Goal: Task Accomplishment & Management: Manage account settings

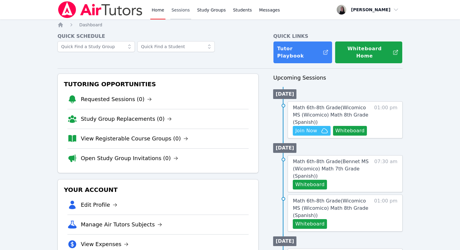
click at [176, 15] on link "Sessions" at bounding box center [180, 9] width 21 height 19
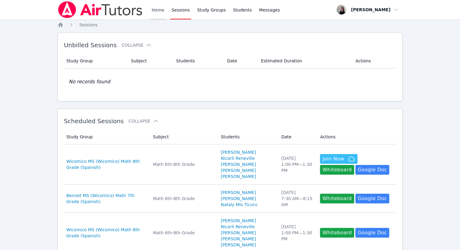
click at [159, 13] on link "Home" at bounding box center [157, 9] width 15 height 19
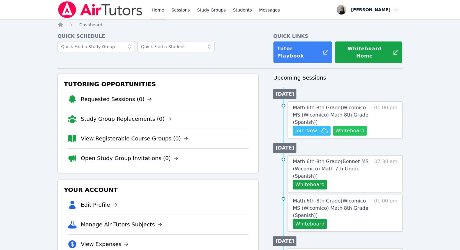
click at [350, 126] on button "Whiteboard" at bounding box center [350, 131] width 34 height 10
click at [313, 127] on span "Join Now" at bounding box center [306, 130] width 22 height 7
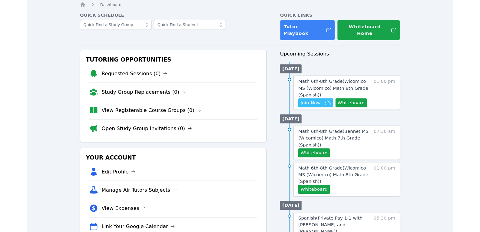
scroll to position [30, 0]
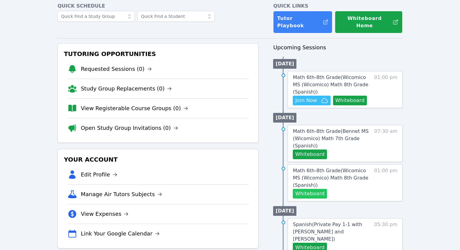
click at [320, 190] on button "Whiteboard" at bounding box center [310, 194] width 34 height 10
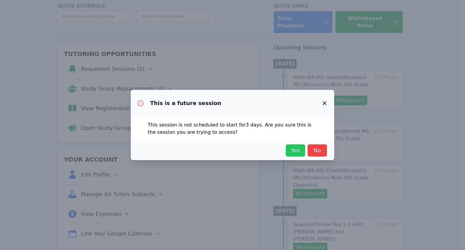
click at [295, 152] on span "Yes" at bounding box center [295, 150] width 13 height 8
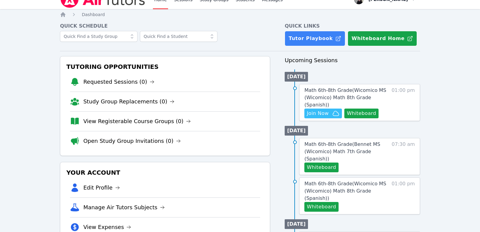
scroll to position [0, 0]
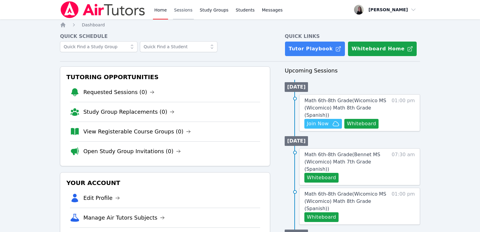
click at [176, 11] on link "Sessions" at bounding box center [183, 9] width 21 height 19
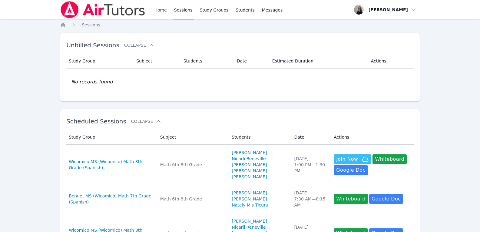
click at [157, 15] on link "Home" at bounding box center [160, 9] width 15 height 19
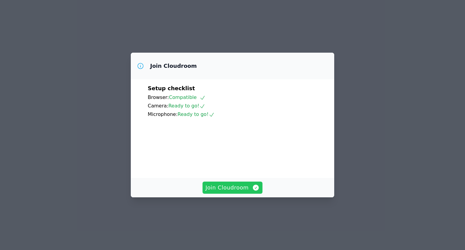
click at [220, 192] on span "Join Cloudroom" at bounding box center [233, 187] width 54 height 8
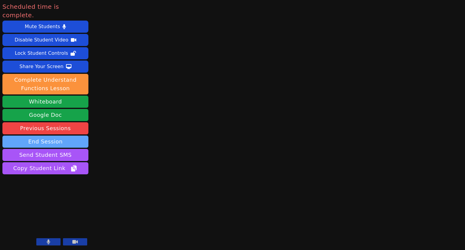
click at [58, 136] on button "End Session" at bounding box center [45, 142] width 86 height 12
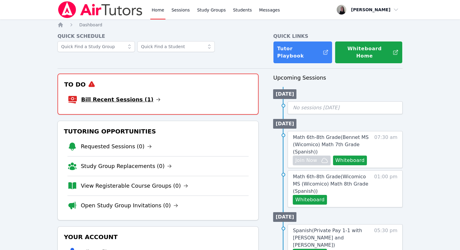
click at [138, 95] on link "Bill Recent Sessions (1)" at bounding box center [121, 99] width 80 height 8
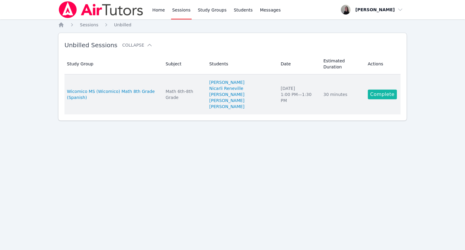
click at [379, 90] on link "Complete" at bounding box center [382, 95] width 29 height 10
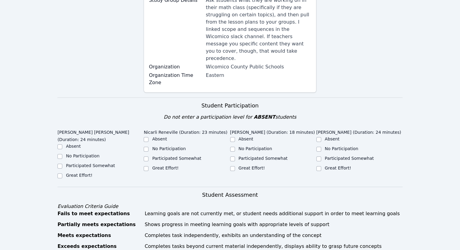
scroll to position [121, 0]
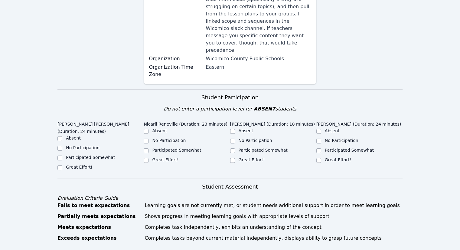
click at [78, 165] on label "Great Effort!" at bounding box center [79, 167] width 26 height 5
click at [62, 165] on input "Great Effort!" at bounding box center [60, 167] width 5 height 5
checkbox input "true"
click at [154, 157] on label "Great Effort!" at bounding box center [165, 159] width 26 height 5
click at [149, 158] on input "Great Effort!" at bounding box center [146, 160] width 5 height 5
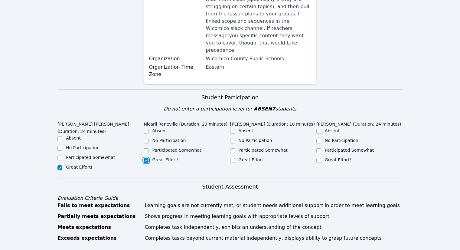
checkbox input "true"
click at [252, 148] on label "Participated Somewhat" at bounding box center [263, 150] width 49 height 5
click at [269, 148] on label "Participated Somewhat" at bounding box center [263, 150] width 49 height 5
click at [235, 148] on input "Participated Somewhat" at bounding box center [232, 150] width 5 height 5
checkbox input "true"
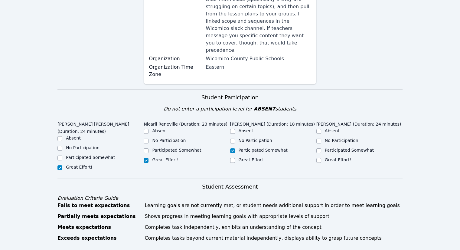
click at [326, 157] on label "Great Effort!" at bounding box center [338, 159] width 26 height 5
click at [321, 158] on input "Great Effort!" at bounding box center [319, 160] width 5 height 5
checkbox input "true"
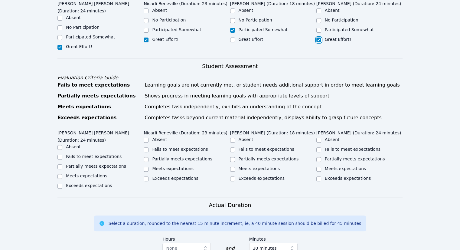
scroll to position [242, 0]
click at [97, 173] on label "Meets expectations" at bounding box center [86, 175] width 41 height 5
click at [62, 173] on input "Meets expectations" at bounding box center [60, 175] width 5 height 5
checkbox input "true"
click at [167, 165] on div "Meets expectations" at bounding box center [187, 168] width 86 height 7
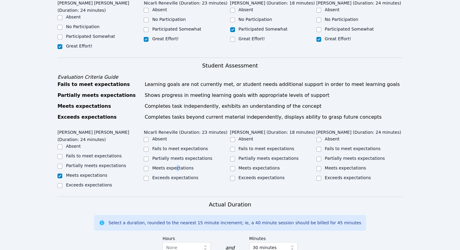
click at [175, 166] on label "Meets expectations" at bounding box center [172, 168] width 41 height 5
click at [146, 166] on input "Meets expectations" at bounding box center [146, 168] width 5 height 5
checkbox input "true"
click at [253, 156] on label "Partially meets expectations" at bounding box center [269, 158] width 60 height 5
click at [235, 156] on input "Partially meets expectations" at bounding box center [232, 158] width 5 height 5
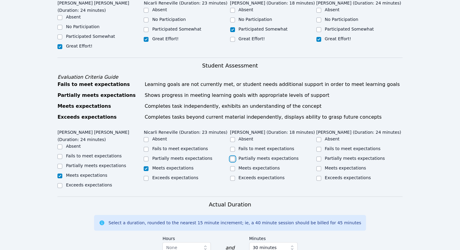
checkbox input "true"
click at [322, 165] on div "Meets expectations" at bounding box center [360, 168] width 86 height 7
click at [320, 165] on div at bounding box center [319, 168] width 5 height 7
click at [318, 166] on input "Meets expectations" at bounding box center [319, 168] width 5 height 5
checkbox input "true"
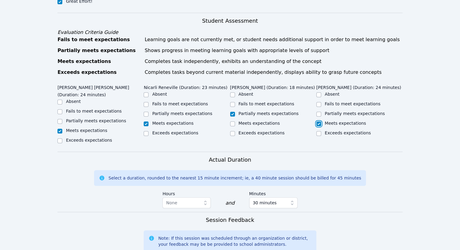
scroll to position [363, 0]
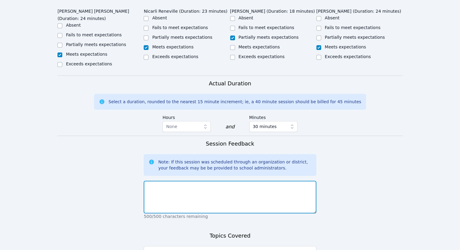
click at [268, 181] on textarea at bounding box center [230, 197] width 173 height 33
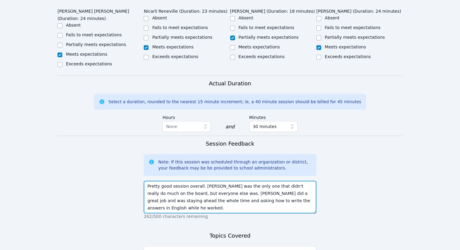
type textarea "Pretty good session overall. Jostin was the only one that didn't really do much…"
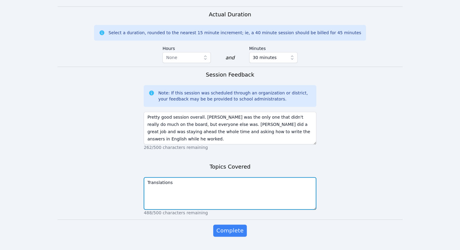
scroll to position [433, 0]
type textarea "Translations"
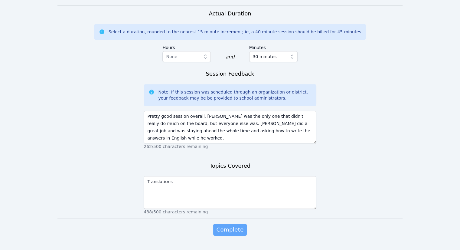
click at [239, 225] on span "Complete" at bounding box center [229, 229] width 27 height 8
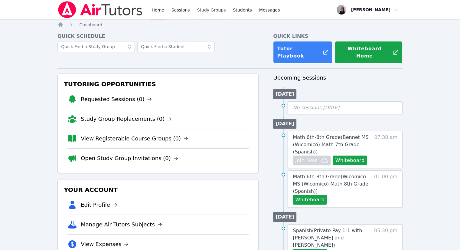
click at [196, 11] on link "Study Groups" at bounding box center [211, 9] width 31 height 19
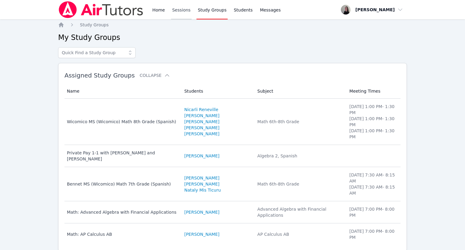
drag, startPoint x: 182, startPoint y: 12, endPoint x: 176, endPoint y: 15, distance: 6.8
click at [182, 13] on link "Sessions" at bounding box center [181, 9] width 21 height 19
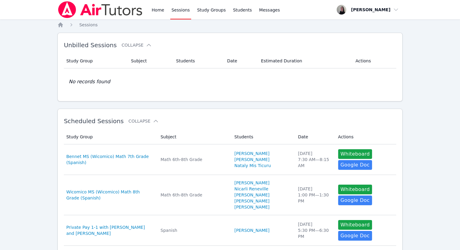
click at [150, 17] on div "Home Sessions Study Groups Students Messages" at bounding box center [170, 9] width 224 height 19
click at [151, 15] on link "Home" at bounding box center [157, 9] width 15 height 19
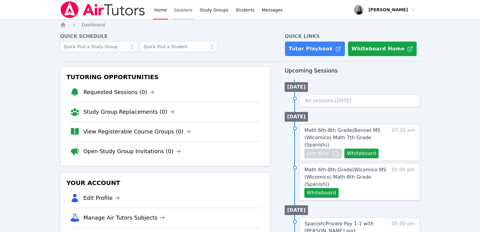
click at [178, 11] on link "Sessions" at bounding box center [183, 9] width 21 height 19
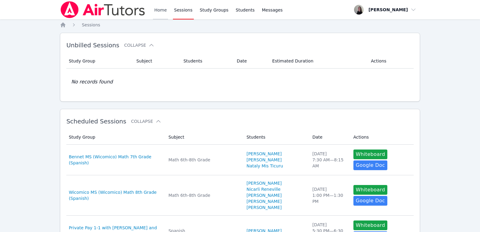
click at [160, 12] on link "Home" at bounding box center [160, 9] width 15 height 19
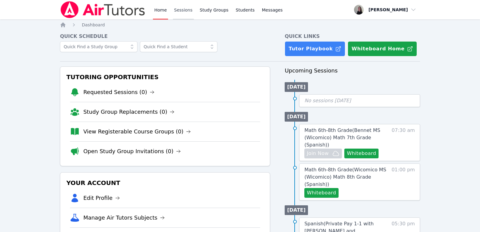
click at [186, 6] on link "Sessions" at bounding box center [183, 9] width 21 height 19
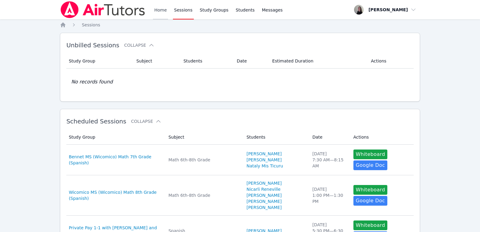
click at [163, 12] on link "Home" at bounding box center [160, 9] width 15 height 19
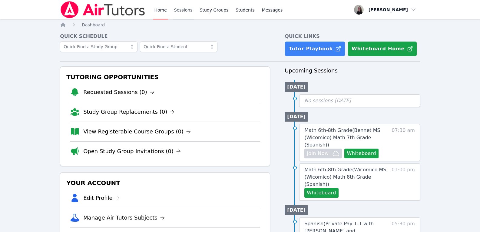
drag, startPoint x: 183, startPoint y: 12, endPoint x: 177, endPoint y: 12, distance: 6.7
click at [183, 12] on link "Sessions" at bounding box center [183, 9] width 21 height 19
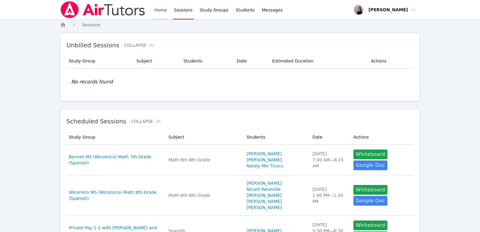
click at [153, 8] on link "Home" at bounding box center [160, 9] width 15 height 19
